Goal: Task Accomplishment & Management: Manage account settings

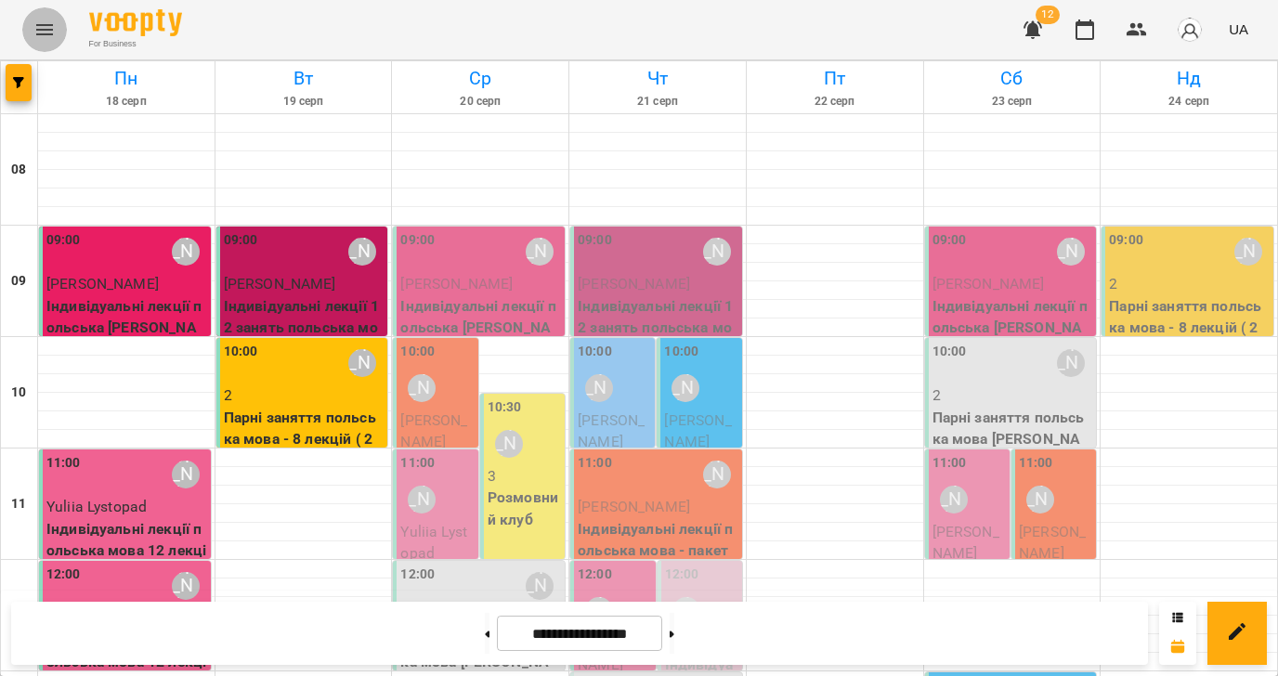
click at [41, 30] on icon "Menu" at bounding box center [44, 29] width 17 height 11
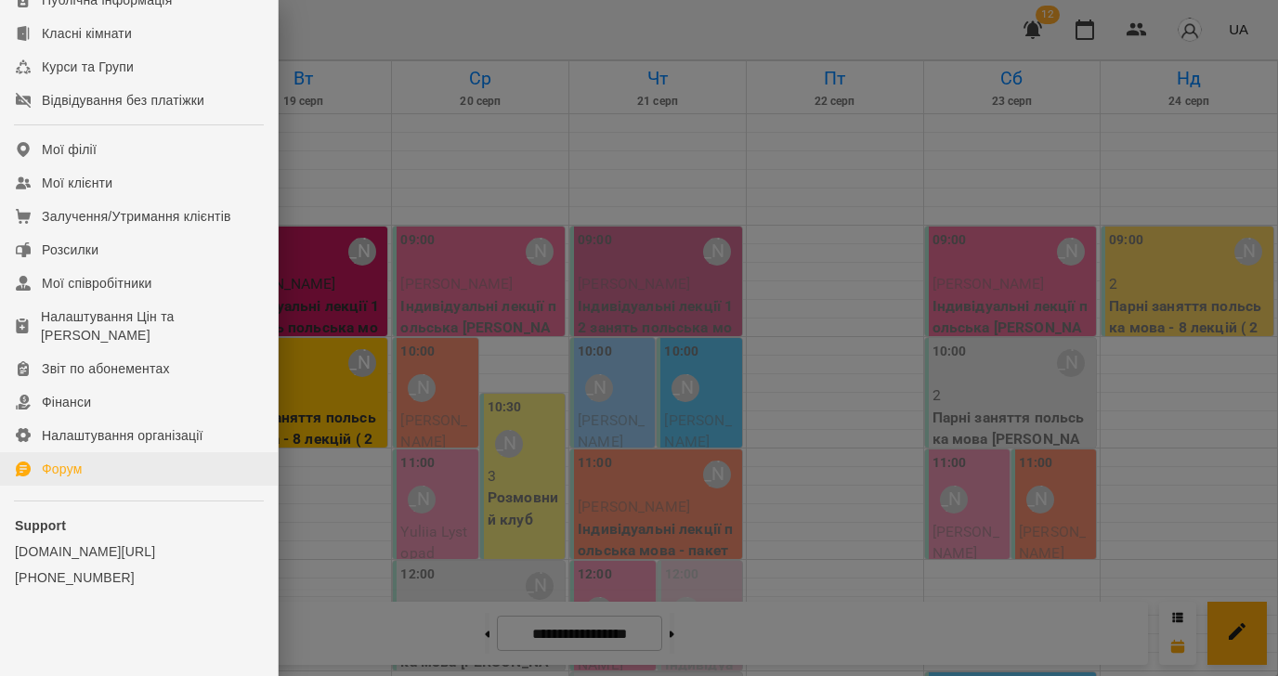
scroll to position [248, 0]
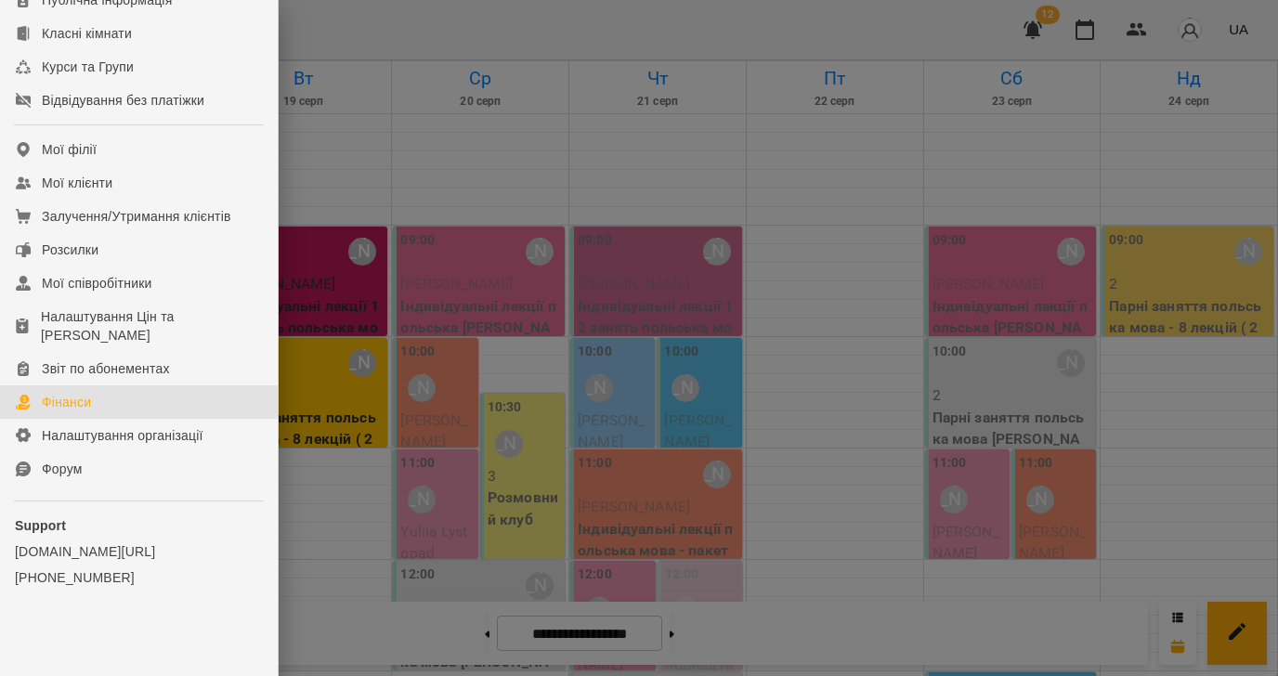
click at [77, 398] on div "Фінанси" at bounding box center [66, 402] width 49 height 19
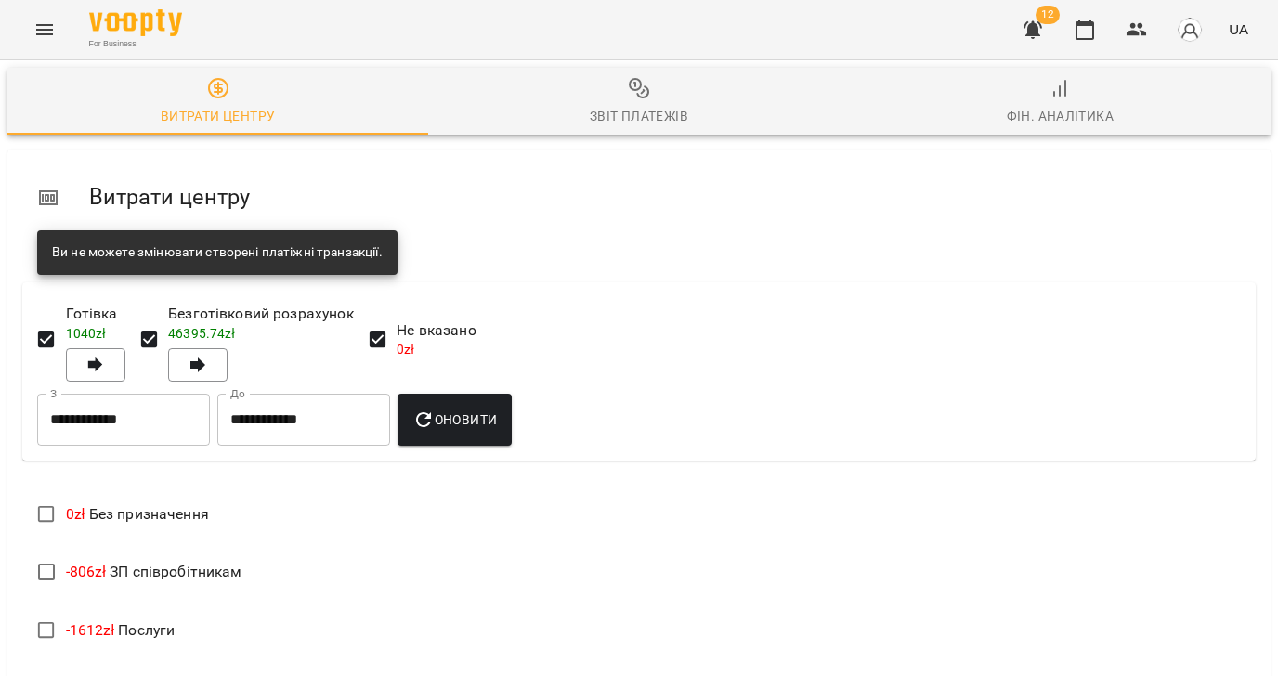
click at [1086, 98] on span "Фін. Аналітика" at bounding box center [1060, 102] width 398 height 50
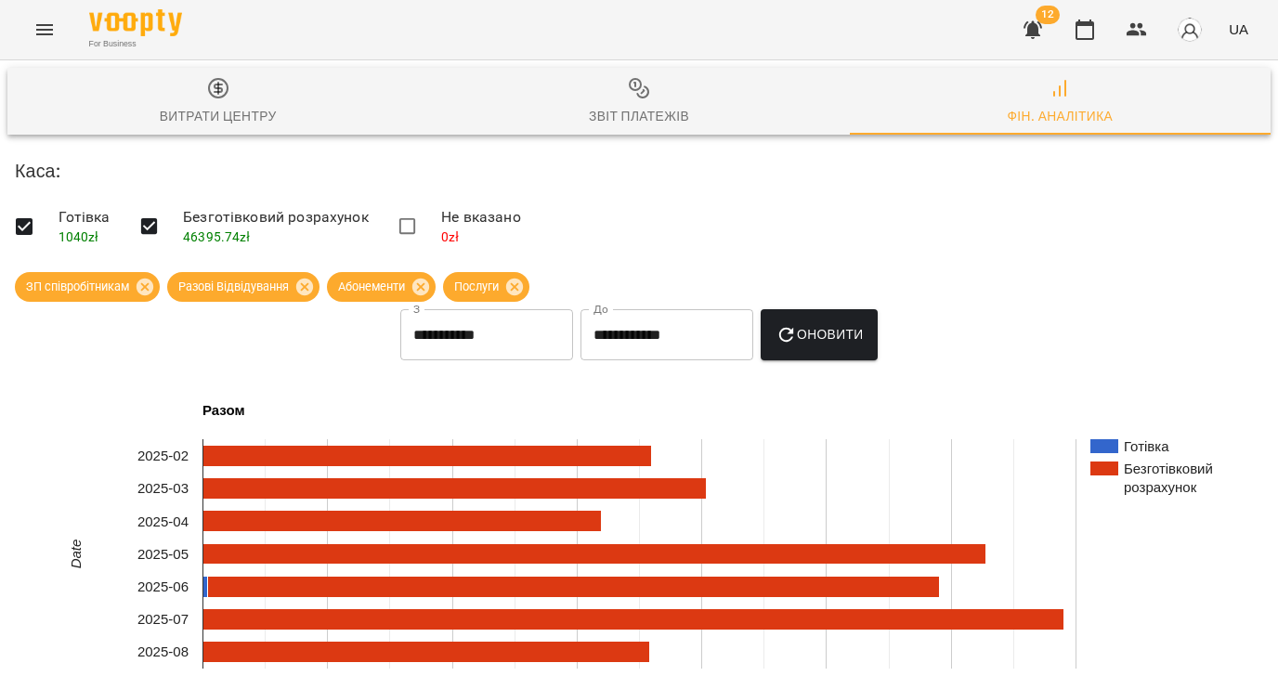
click at [495, 343] on input "**********" at bounding box center [486, 335] width 173 height 52
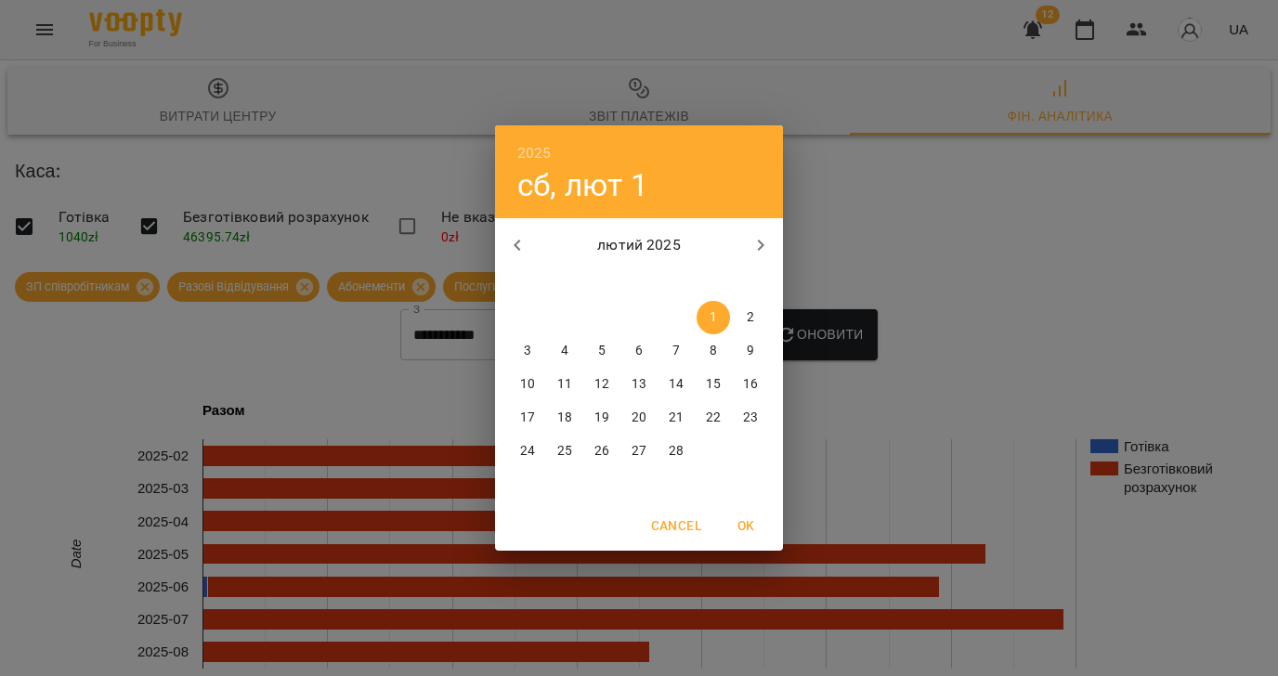
click at [519, 250] on icon "button" at bounding box center [517, 245] width 7 height 11
click at [518, 241] on icon "button" at bounding box center [517, 245] width 7 height 11
drag, startPoint x: 562, startPoint y: 346, endPoint x: 650, endPoint y: 438, distance: 127.4
click at [562, 346] on p "5" at bounding box center [564, 351] width 7 height 19
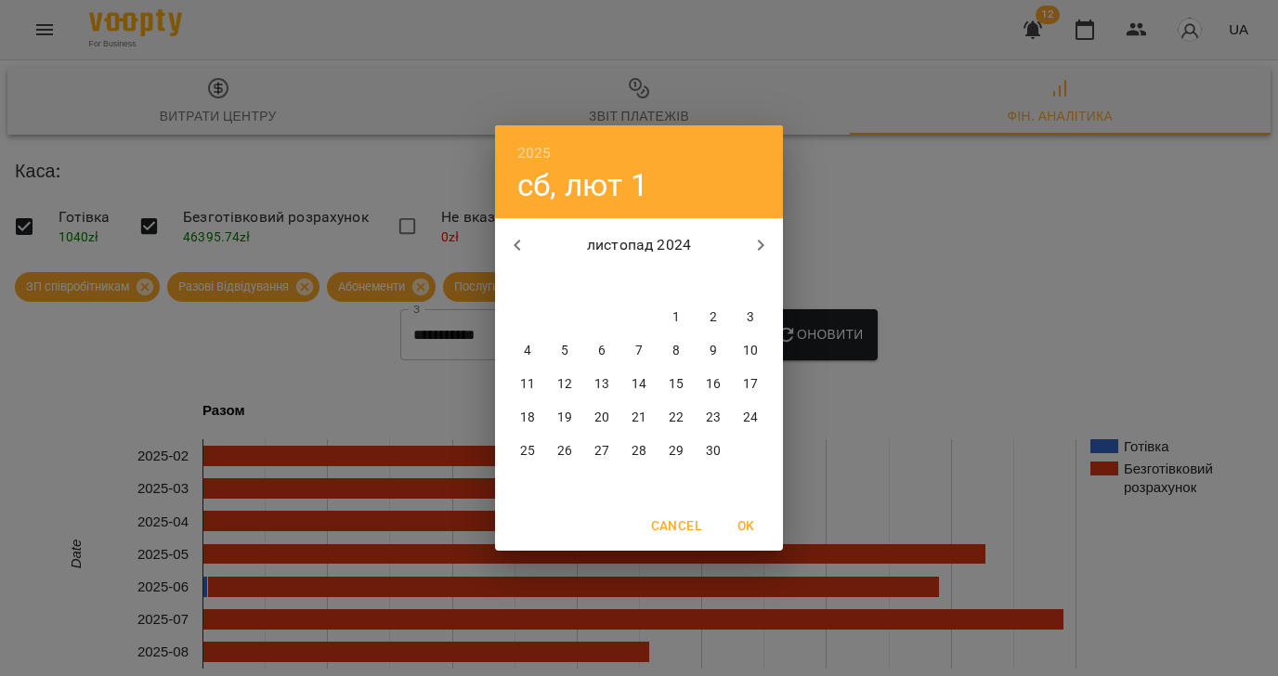
type input "**********"
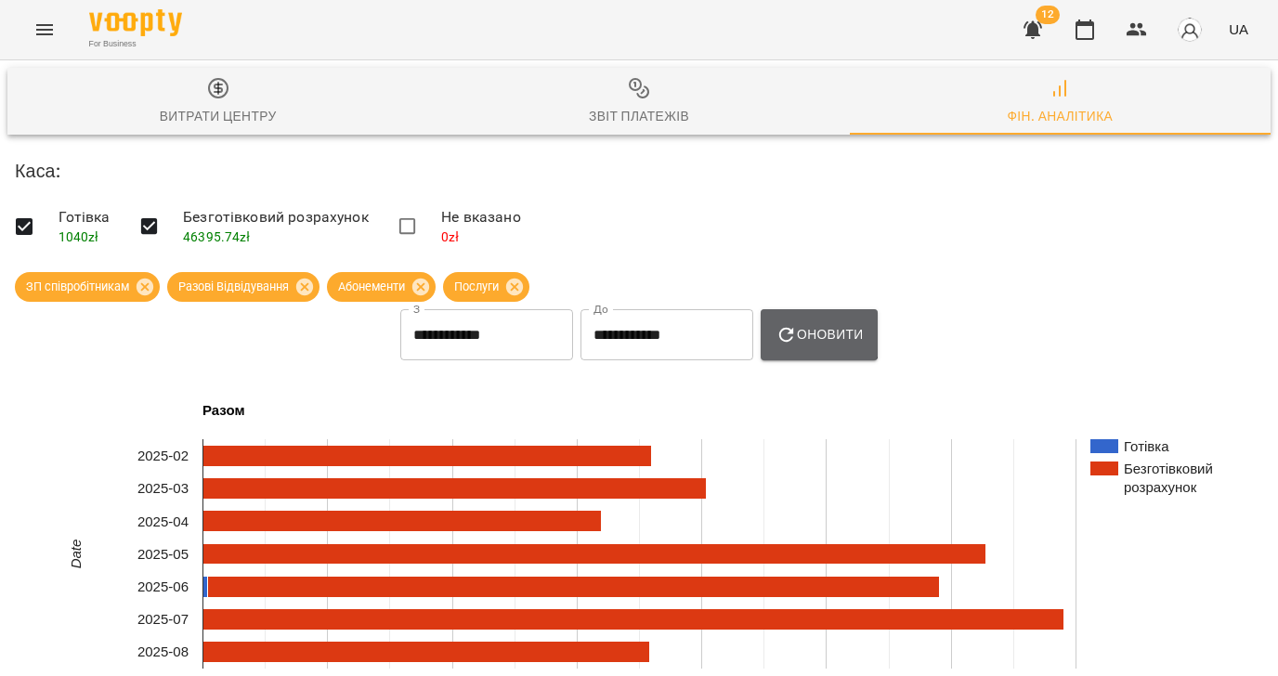
drag, startPoint x: 826, startPoint y: 333, endPoint x: 816, endPoint y: 448, distance: 115.6
click at [826, 333] on span "Оновити" at bounding box center [820, 334] width 88 height 22
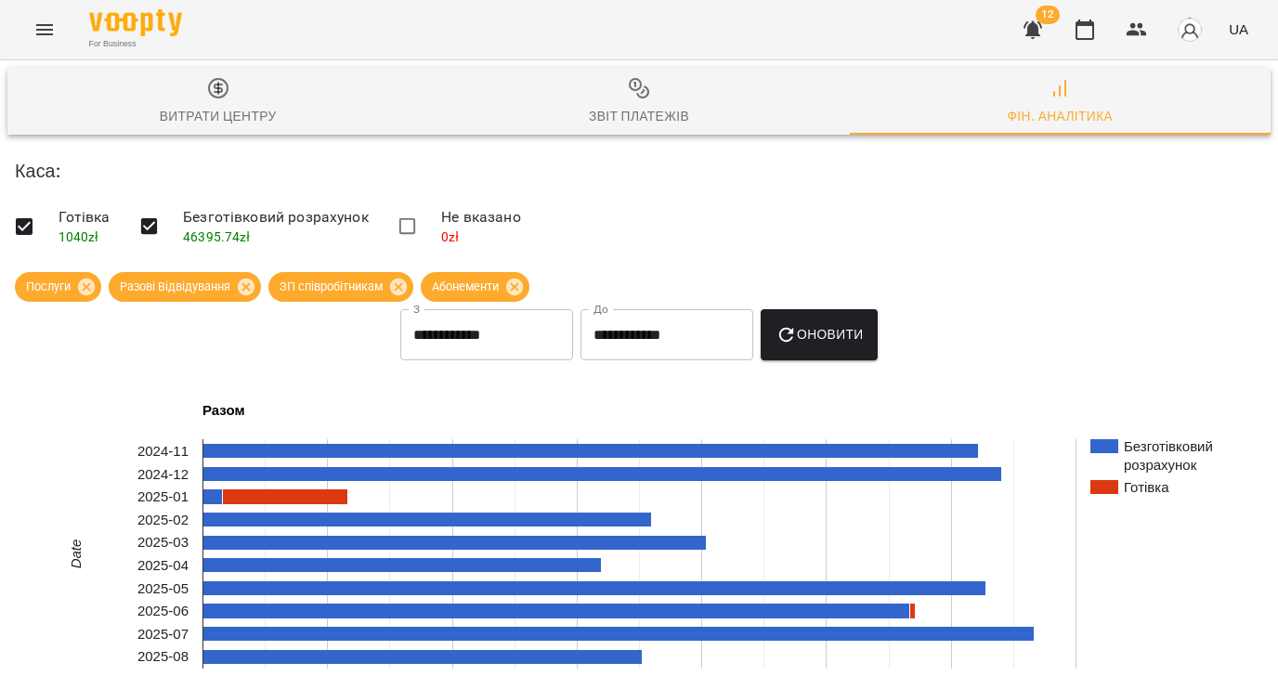
click at [247, 105] on div "Витрати центру" at bounding box center [218, 116] width 117 height 22
